Goal: Task Accomplishment & Management: Manage account settings

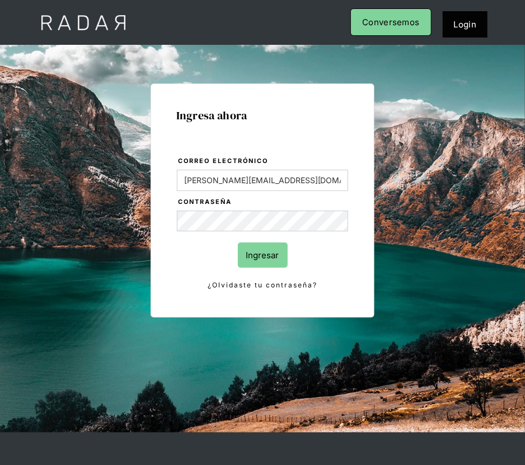
click at [277, 254] on input "Ingresar" at bounding box center [263, 255] width 50 height 25
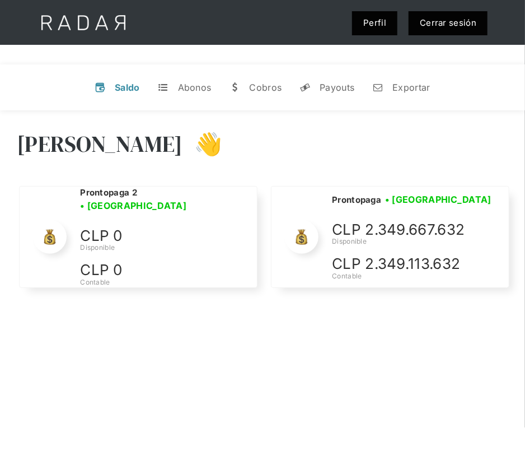
click at [279, 146] on div "[PERSON_NAME] 👋" at bounding box center [263, 152] width 492 height 67
click at [473, 24] on link "Cerrar sesión" at bounding box center [448, 23] width 79 height 24
